Goal: Check status: Check status

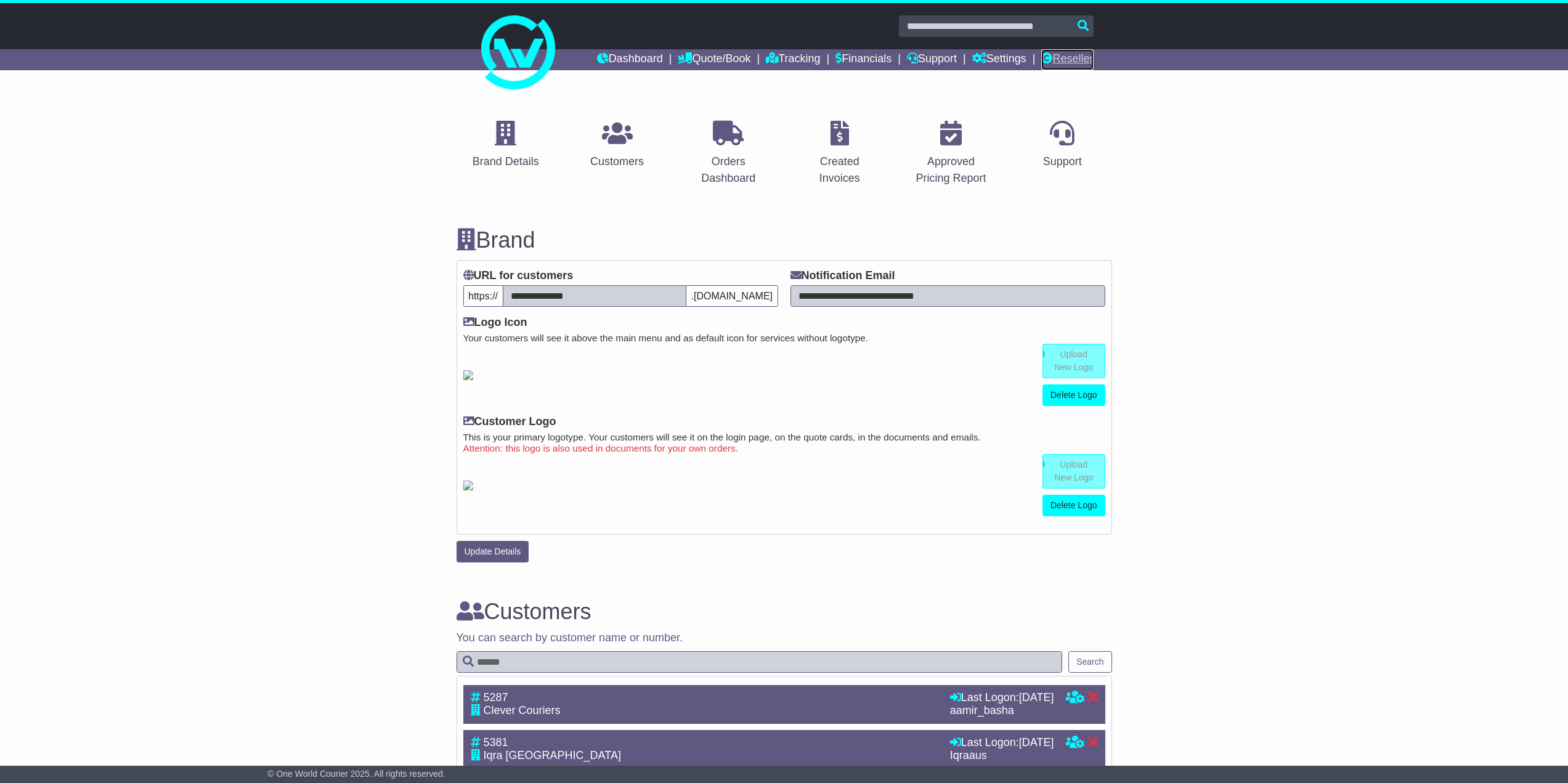
click at [1081, 64] on link "Reseller" at bounding box center [1067, 59] width 52 height 21
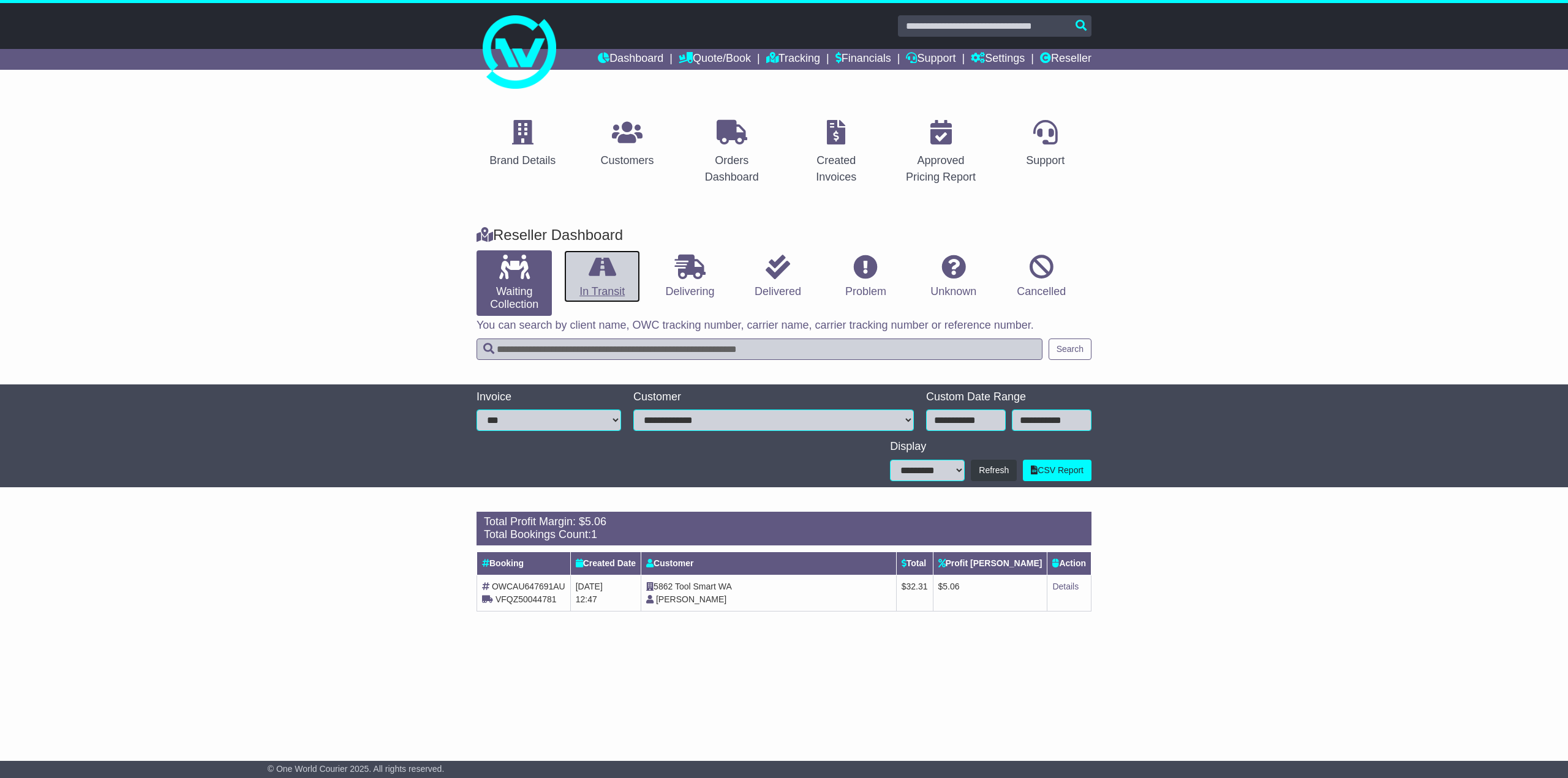
click at [613, 291] on link "In Transit" at bounding box center [601, 276] width 75 height 52
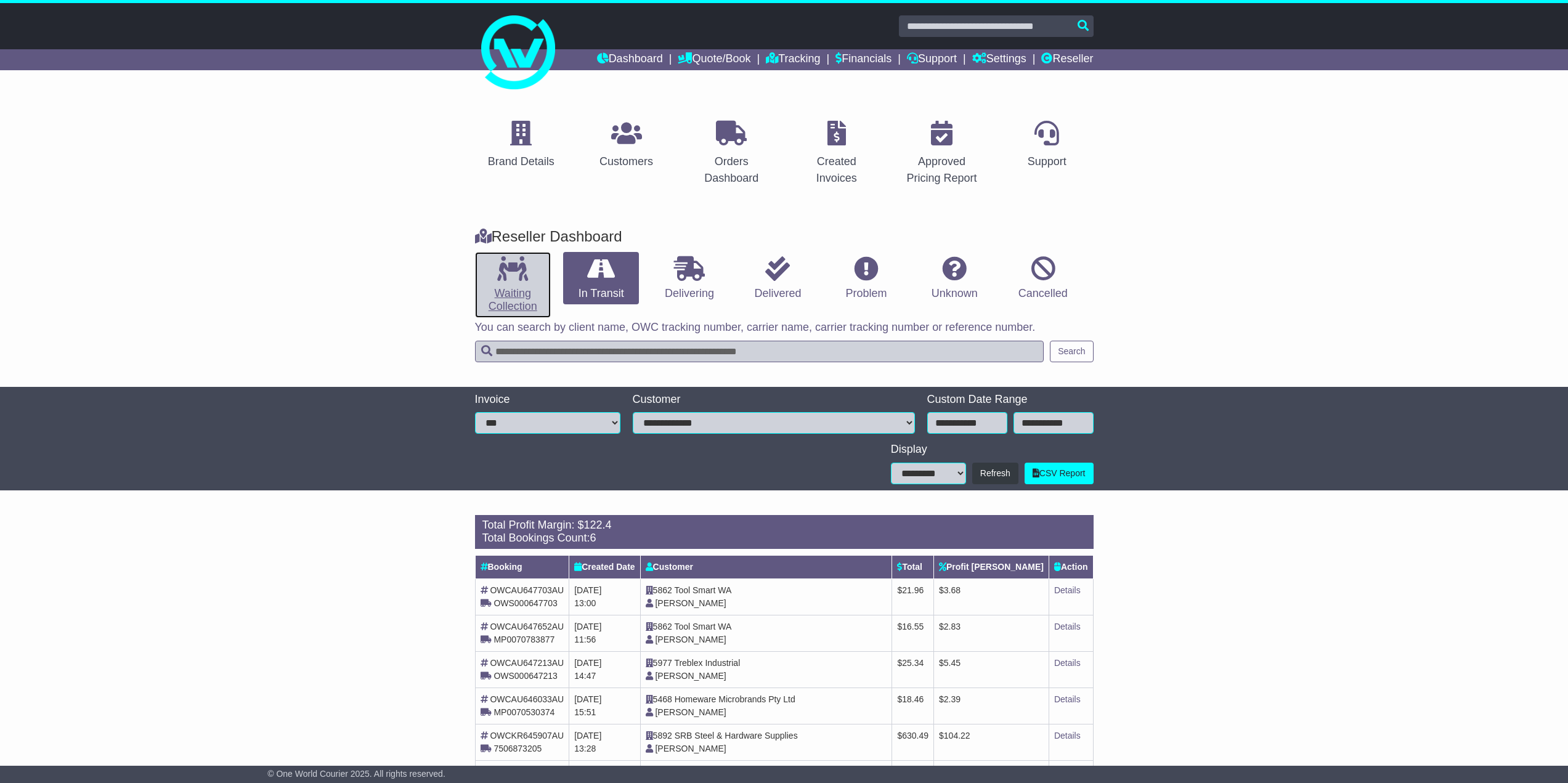
click at [486, 281] on link "Waiting Collection" at bounding box center [512, 284] width 76 height 66
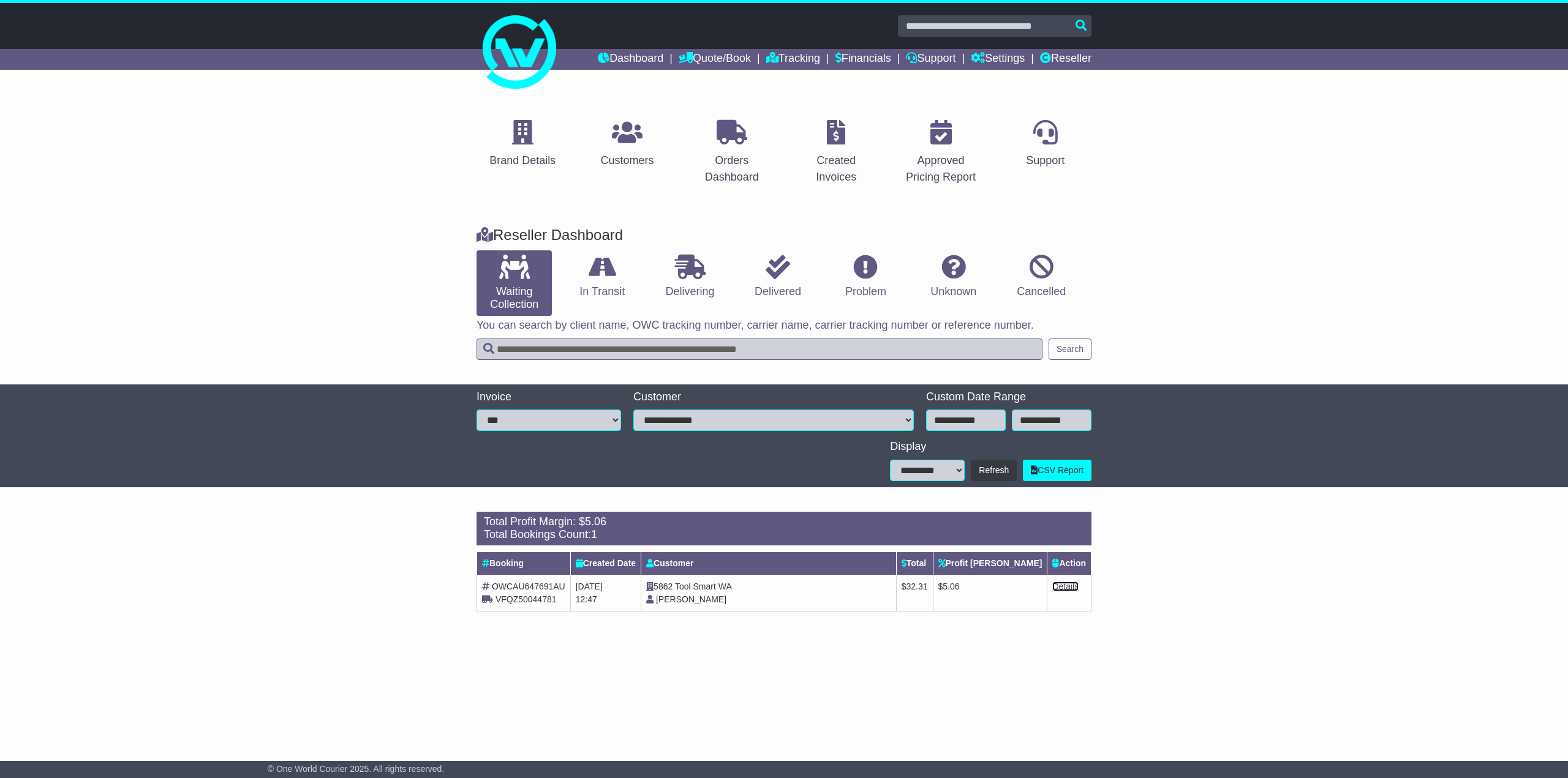
click at [1063, 585] on link "Details" at bounding box center [1065, 587] width 27 height 10
click at [609, 276] on icon at bounding box center [602, 267] width 28 height 25
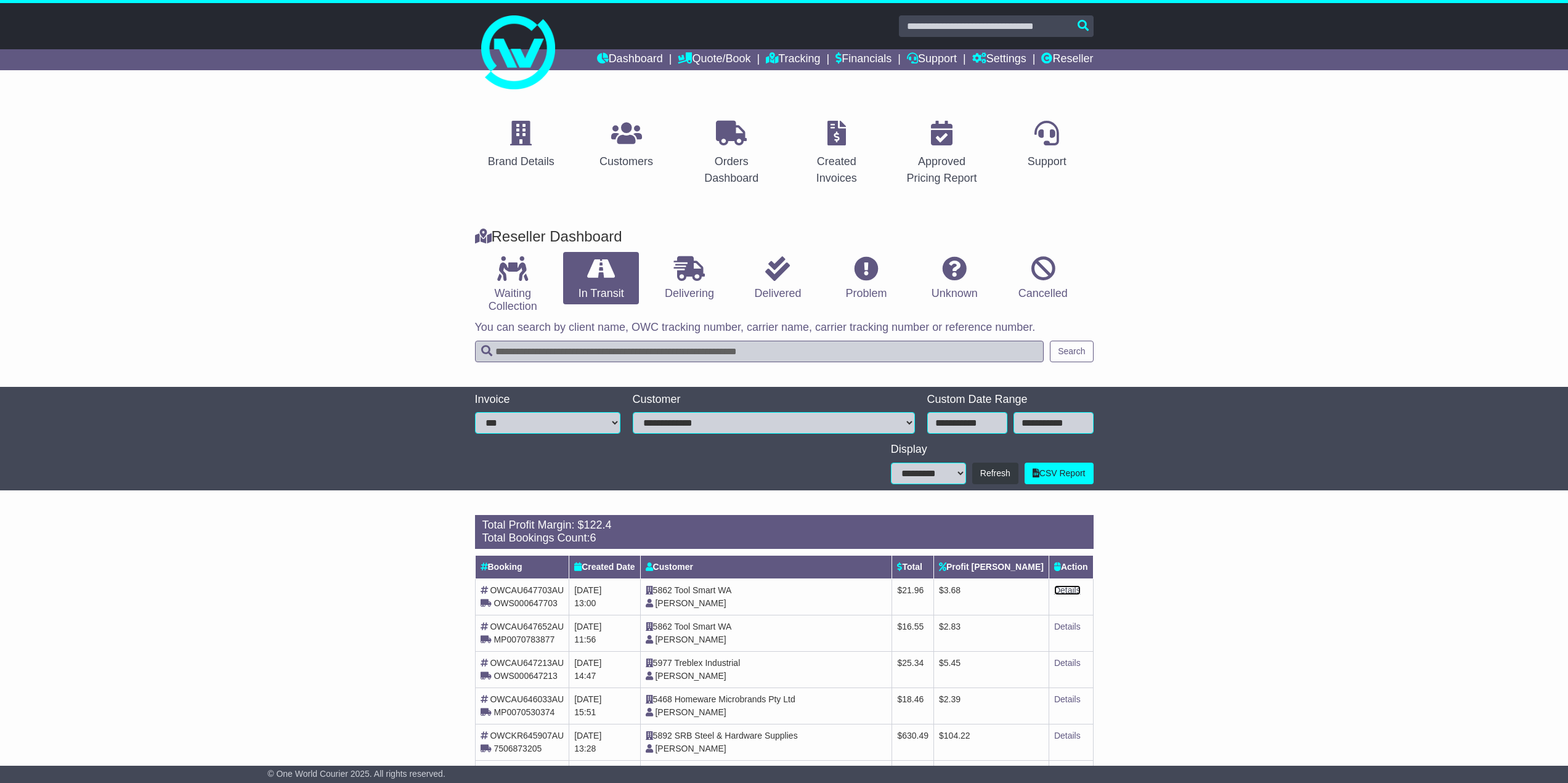
click at [1070, 590] on link "Details" at bounding box center [1067, 590] width 27 height 10
click at [515, 273] on icon at bounding box center [512, 268] width 31 height 25
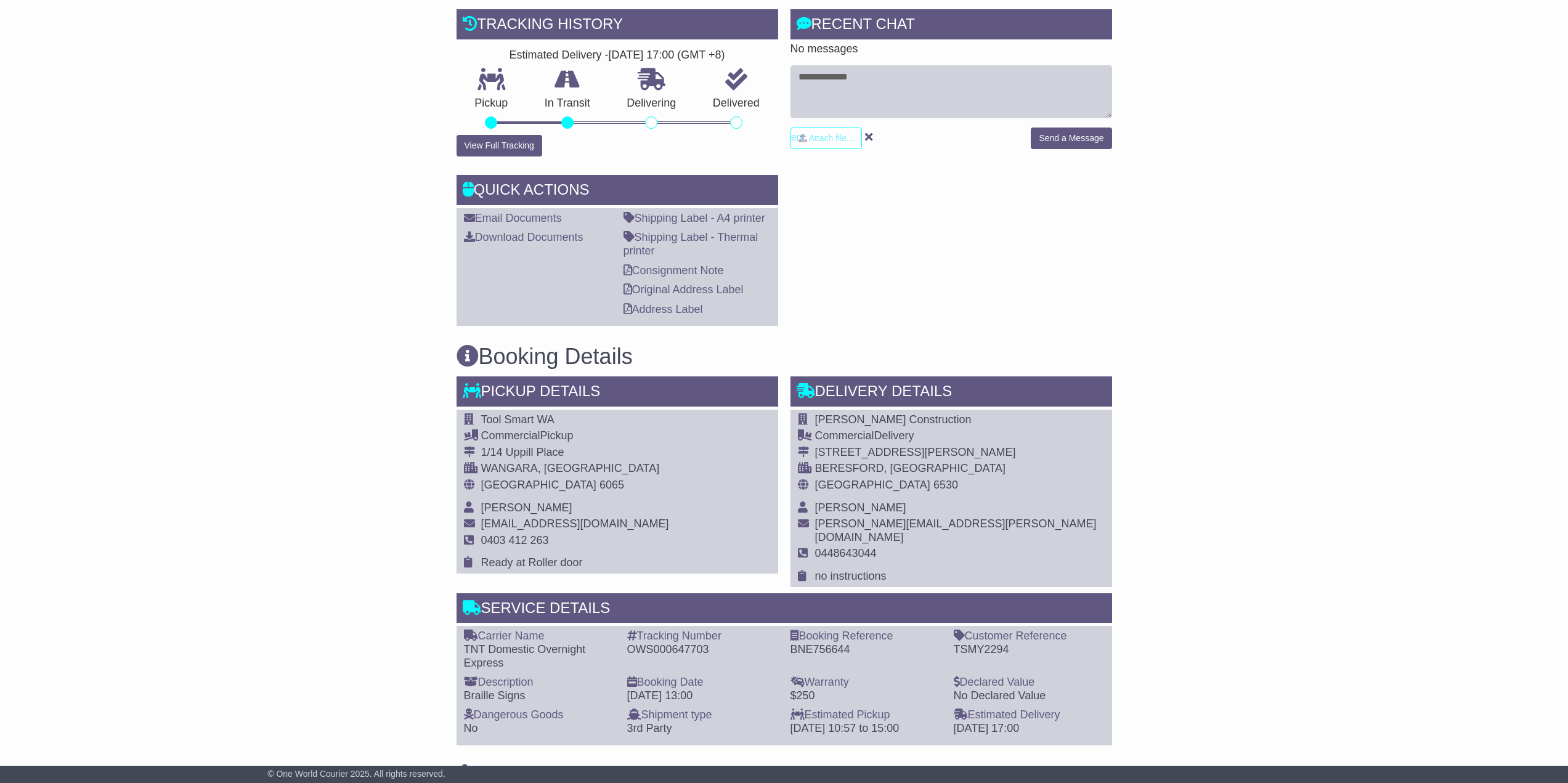
scroll to position [370, 0]
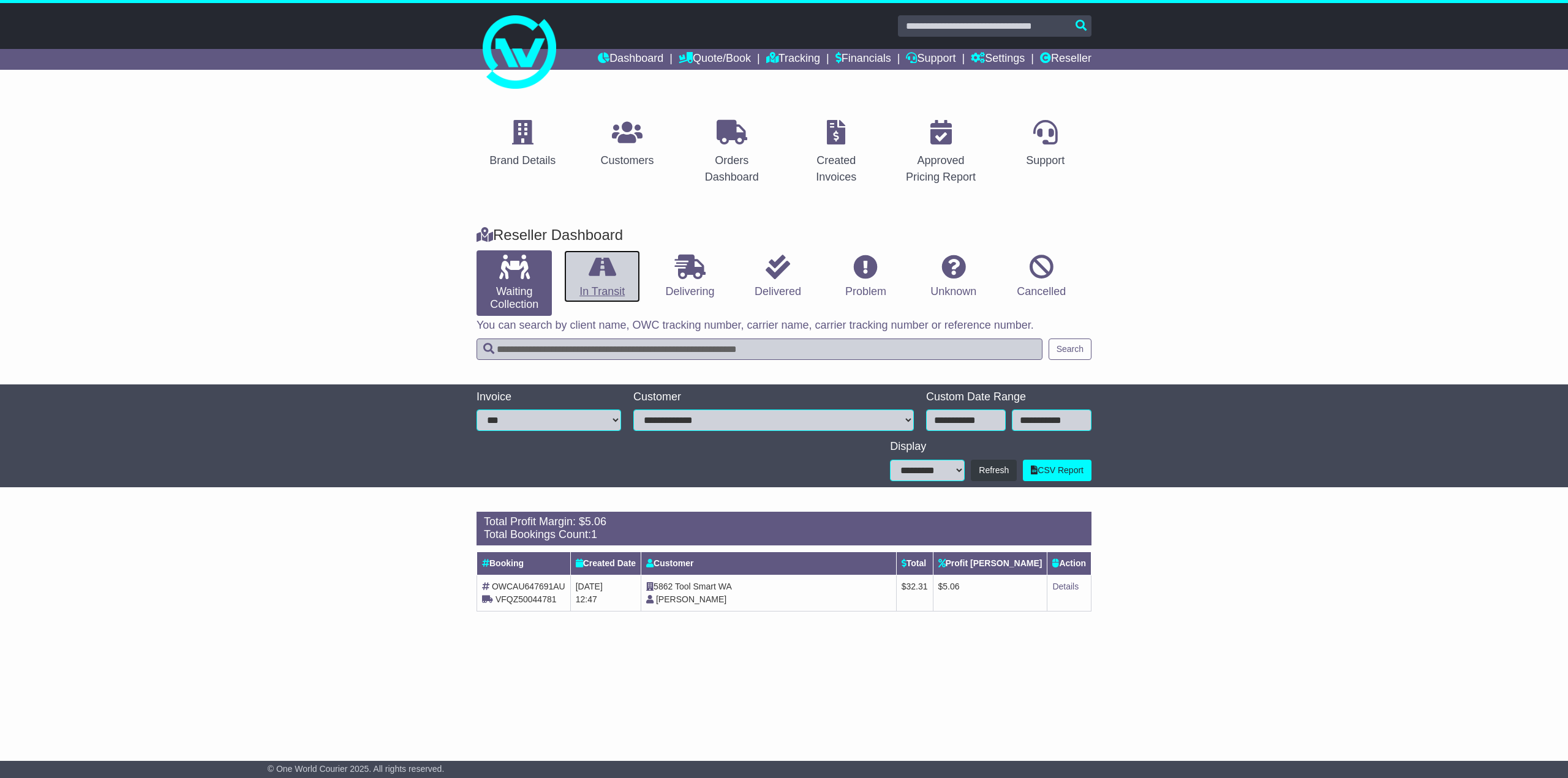
click at [594, 284] on link "In Transit" at bounding box center [601, 276] width 75 height 52
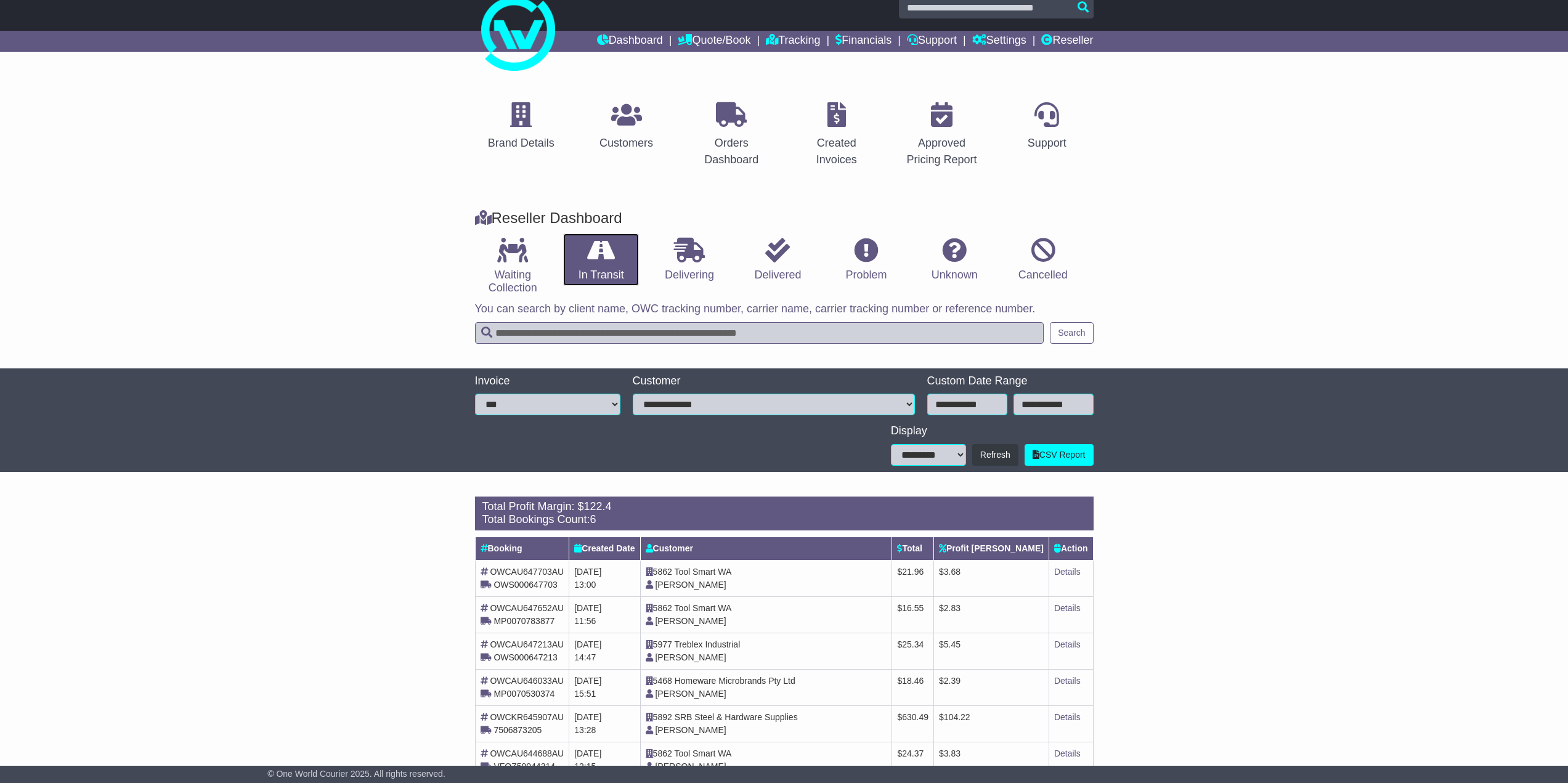
scroll to position [58, 0]
